Goal: Check status

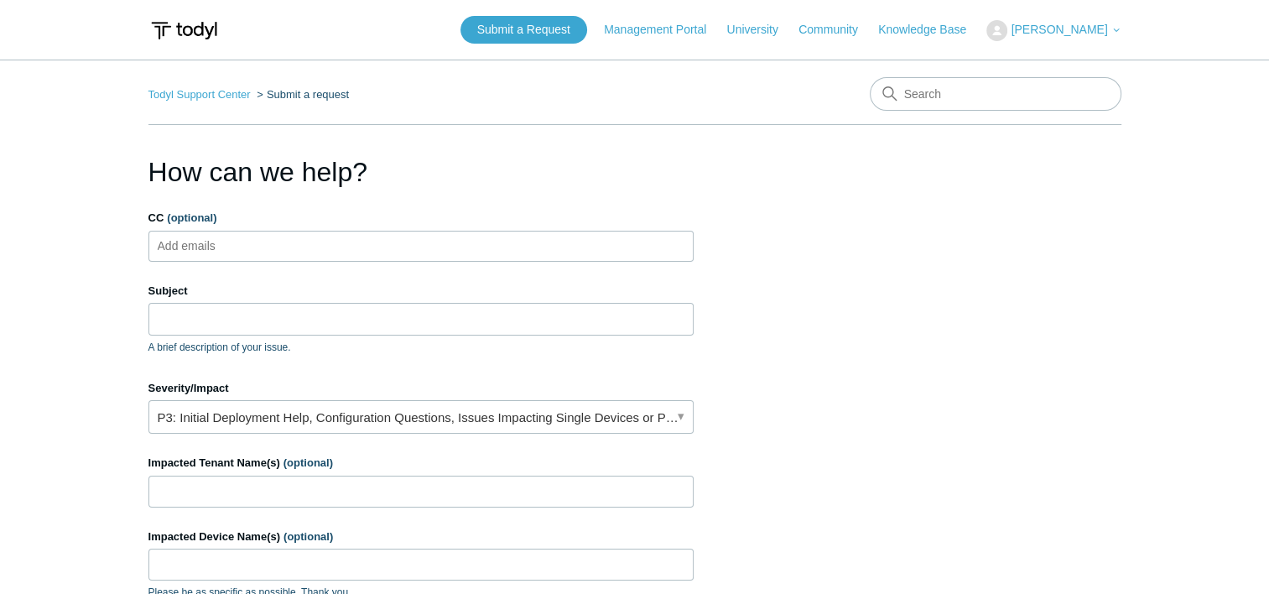
click at [1121, 33] on icon at bounding box center [1116, 30] width 10 height 10
click at [1107, 65] on link "My Support Requests" at bounding box center [1069, 65] width 164 height 29
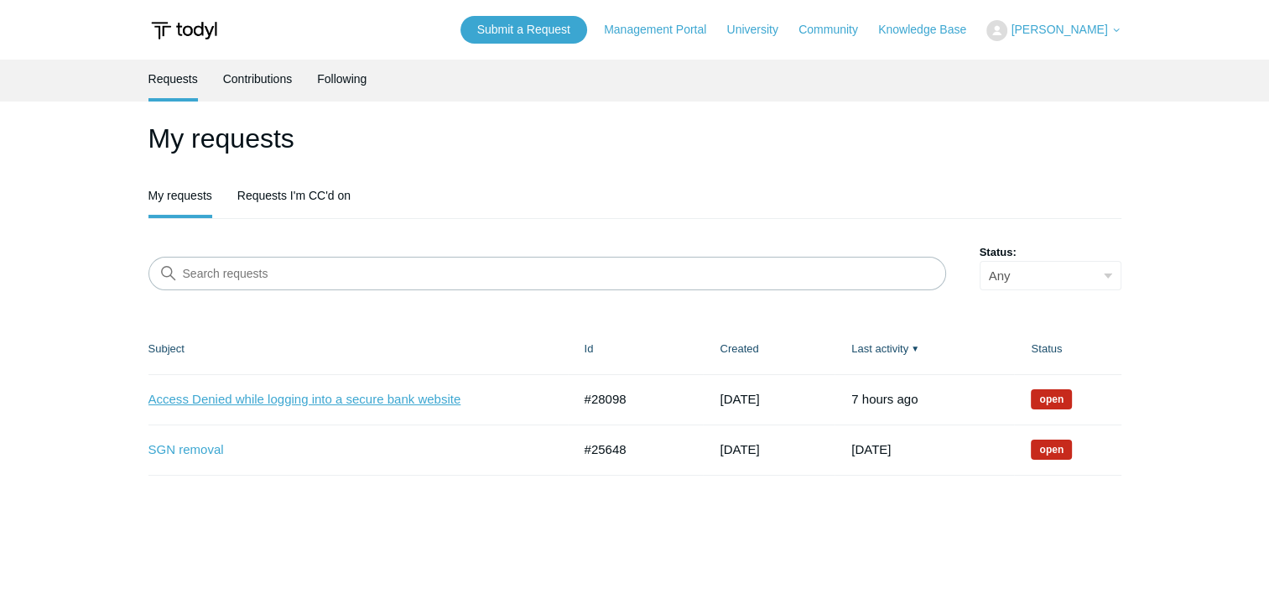
click at [408, 396] on link "Access Denied while logging into a secure bank website" at bounding box center [347, 399] width 398 height 19
